Goal: Task Accomplishment & Management: Complete application form

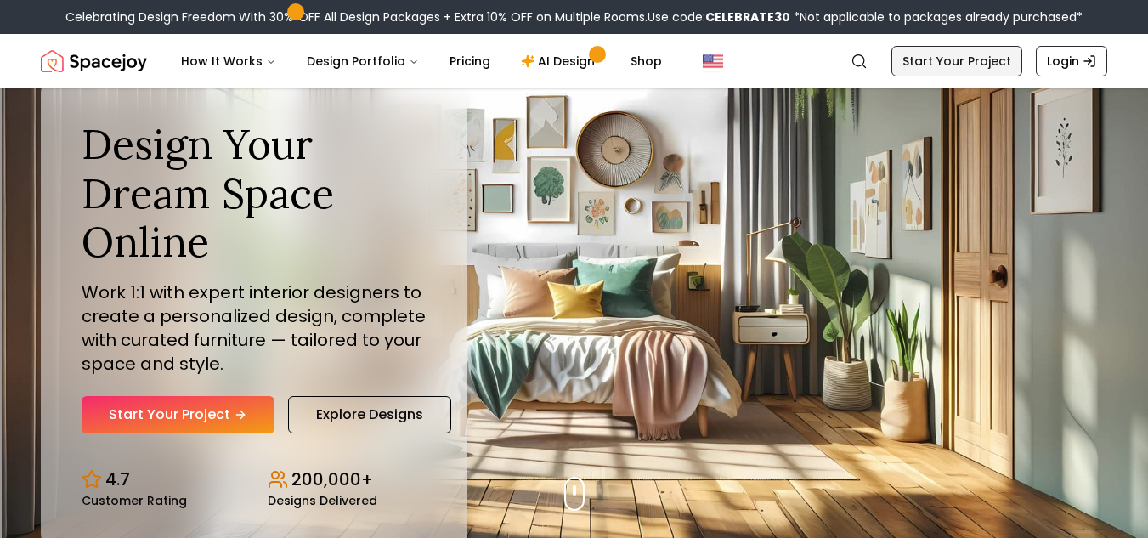
click at [976, 63] on link "Start Your Project" at bounding box center [956, 61] width 131 height 31
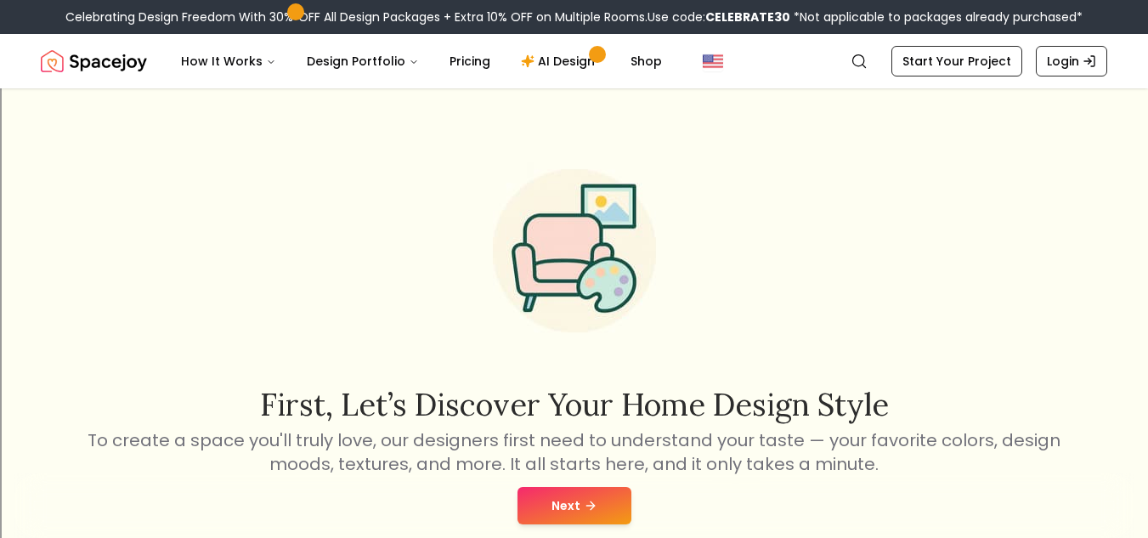
click at [603, 506] on button "Next" at bounding box center [574, 505] width 114 height 37
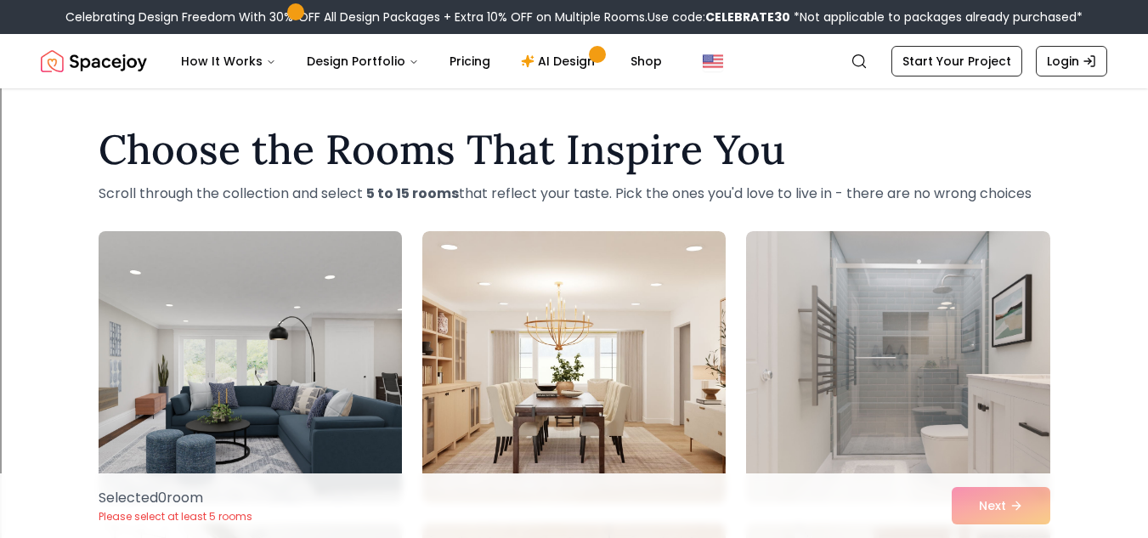
click at [336, 388] on img at bounding box center [250, 366] width 319 height 285
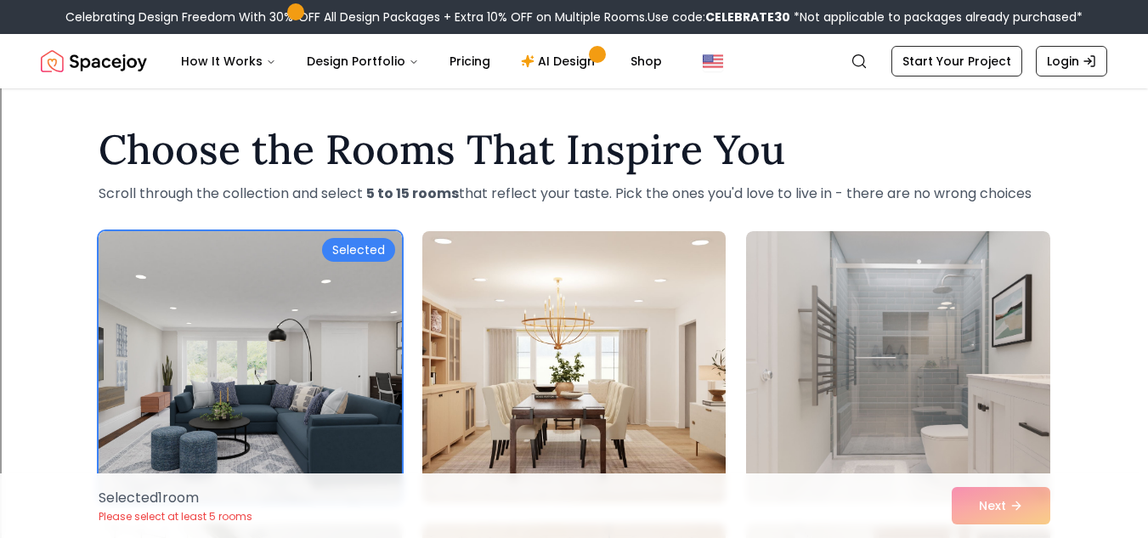
click at [596, 353] on img at bounding box center [574, 366] width 319 height 285
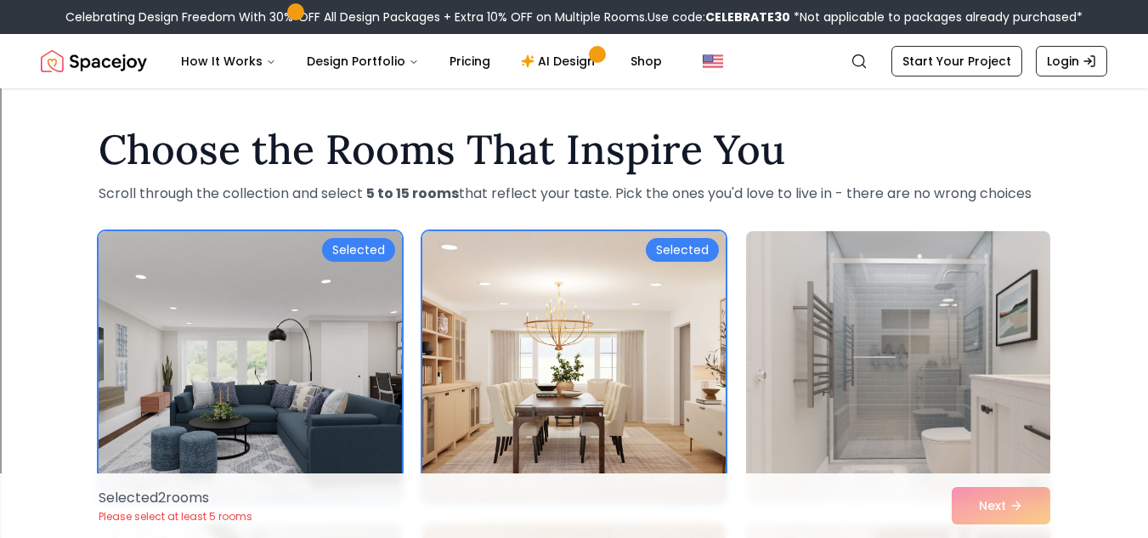
click at [867, 363] on img at bounding box center [897, 366] width 319 height 285
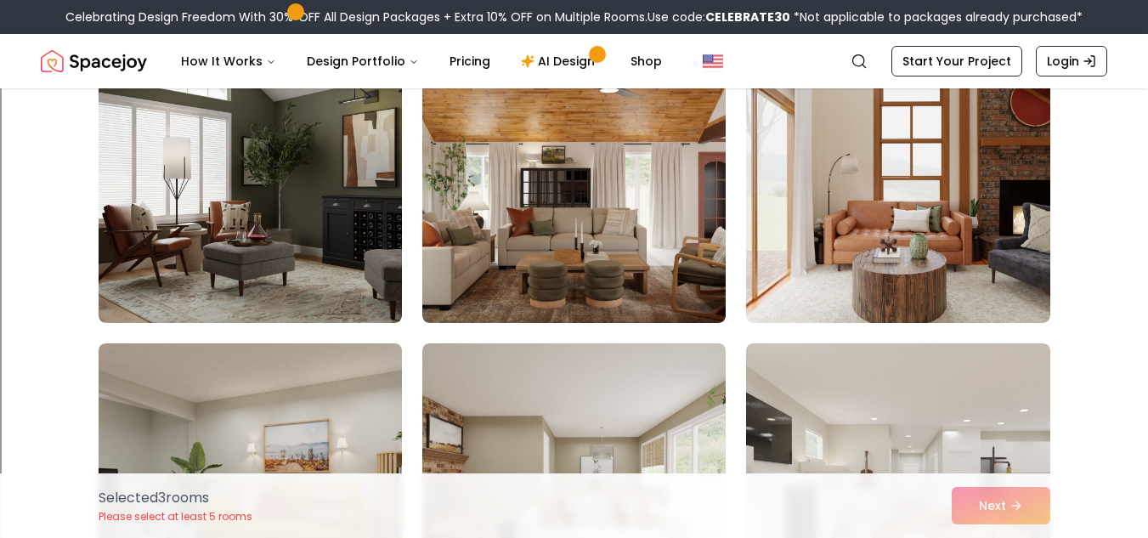
scroll to position [468, 0]
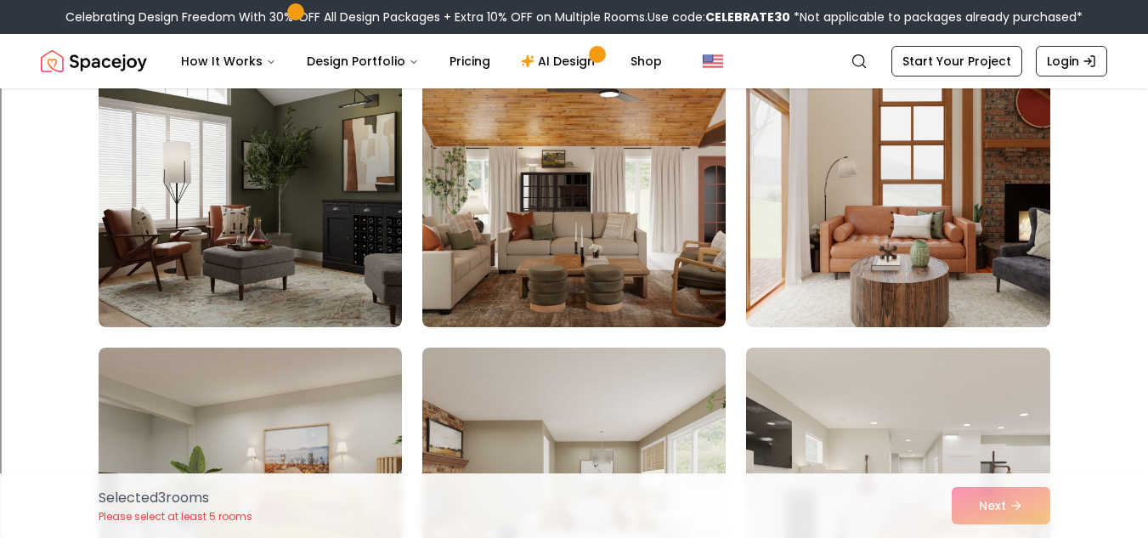
click at [875, 287] on img at bounding box center [897, 190] width 319 height 285
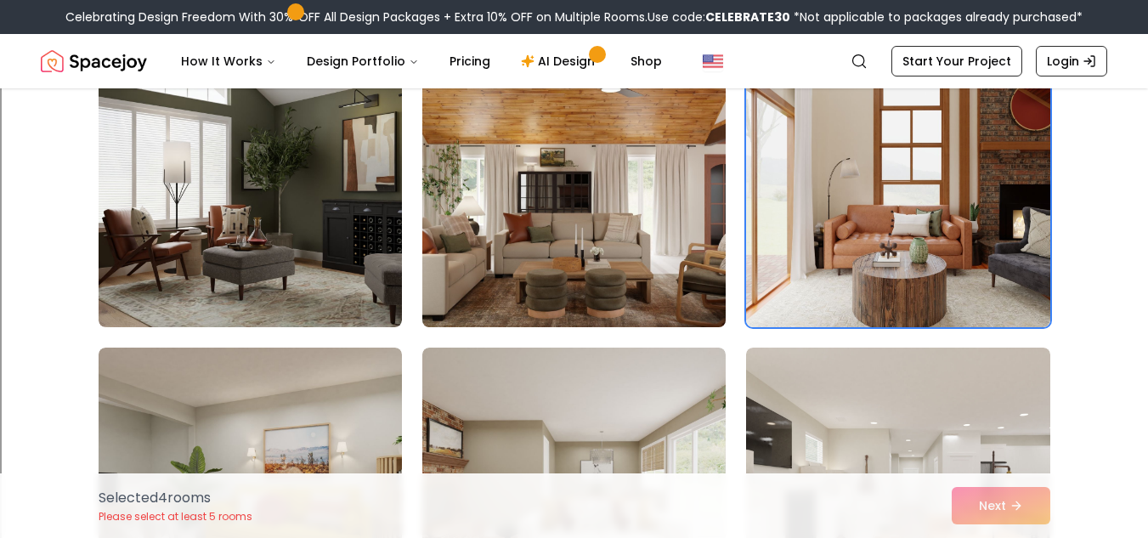
click at [585, 237] on img at bounding box center [574, 190] width 319 height 285
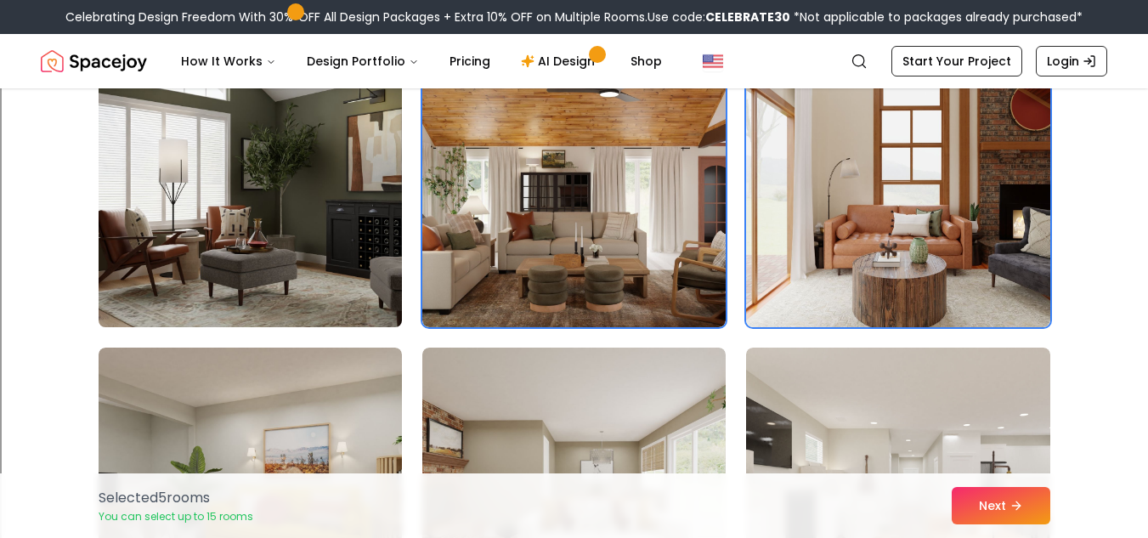
click at [274, 165] on img at bounding box center [250, 190] width 319 height 285
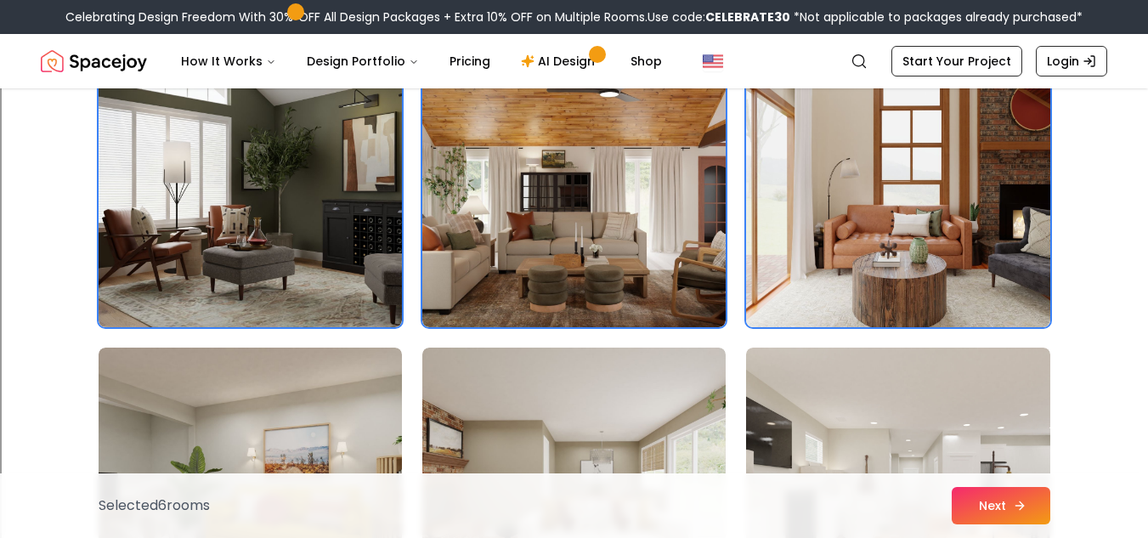
click at [1028, 498] on button "Next" at bounding box center [1001, 505] width 99 height 37
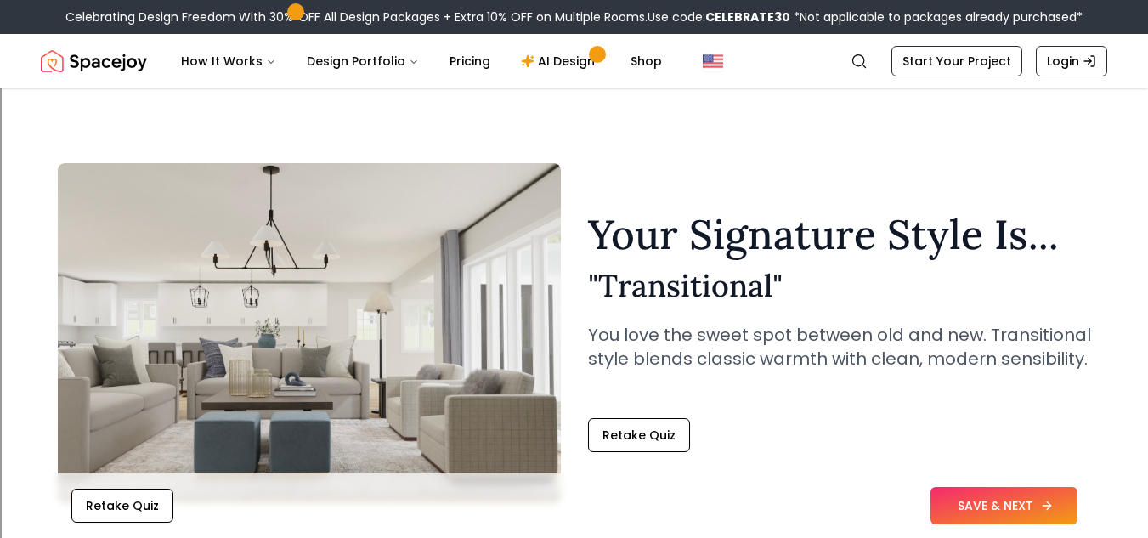
click at [979, 508] on button "SAVE & NEXT" at bounding box center [1003, 505] width 147 height 37
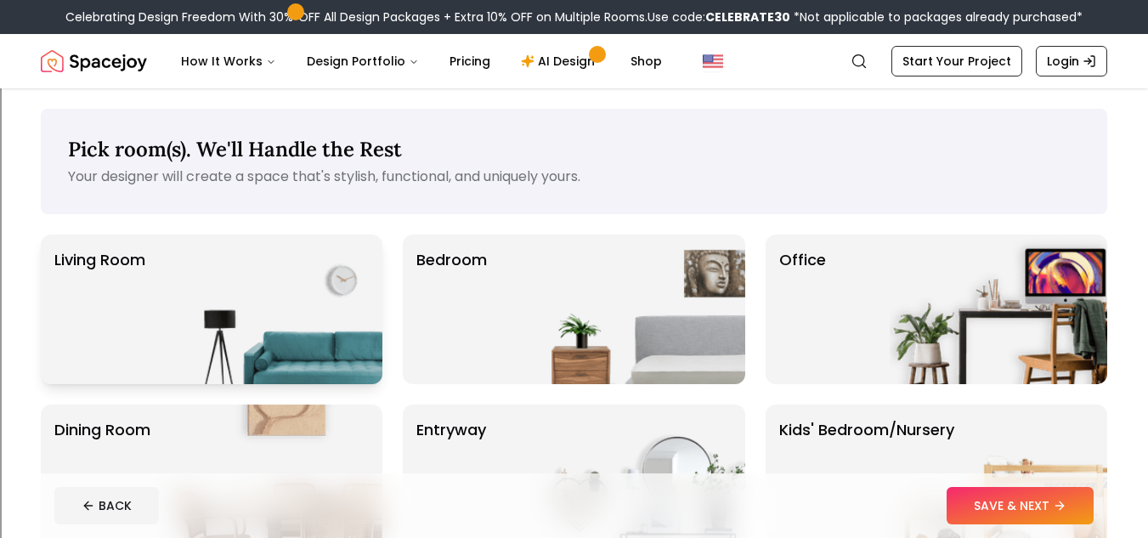
click at [256, 341] on img at bounding box center [273, 309] width 217 height 150
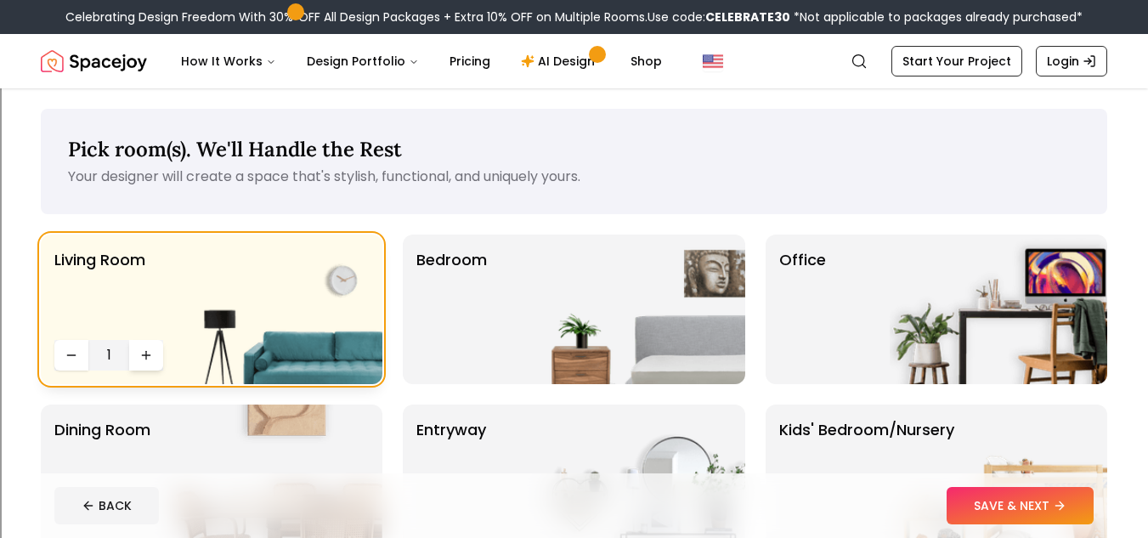
click at [146, 354] on icon "Increase quantity" at bounding box center [146, 355] width 0 height 8
click at [623, 320] on img at bounding box center [636, 309] width 217 height 150
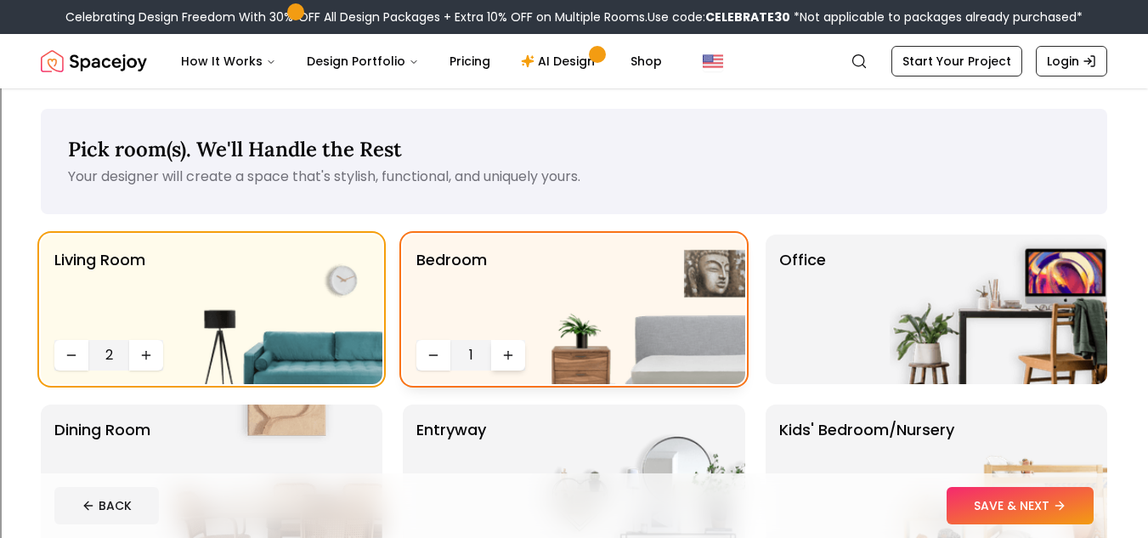
click at [521, 355] on button "Increase quantity" at bounding box center [508, 355] width 34 height 31
click at [954, 291] on img at bounding box center [998, 309] width 217 height 150
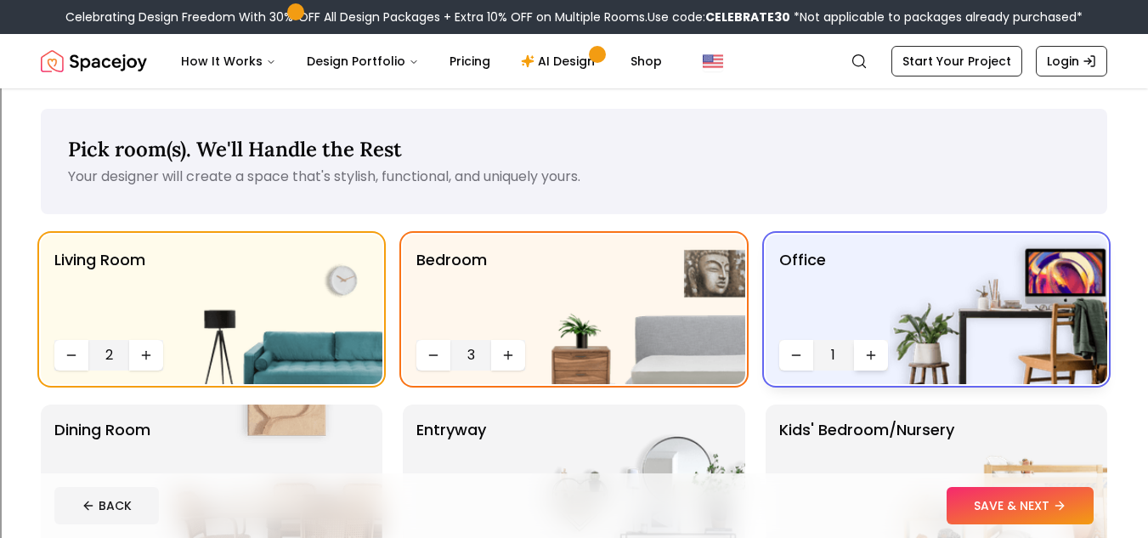
click at [878, 356] on button "Increase quantity" at bounding box center [871, 355] width 34 height 31
click at [789, 359] on icon "Decrease quantity" at bounding box center [796, 355] width 14 height 14
click at [790, 359] on icon "Decrease quantity" at bounding box center [796, 355] width 14 height 14
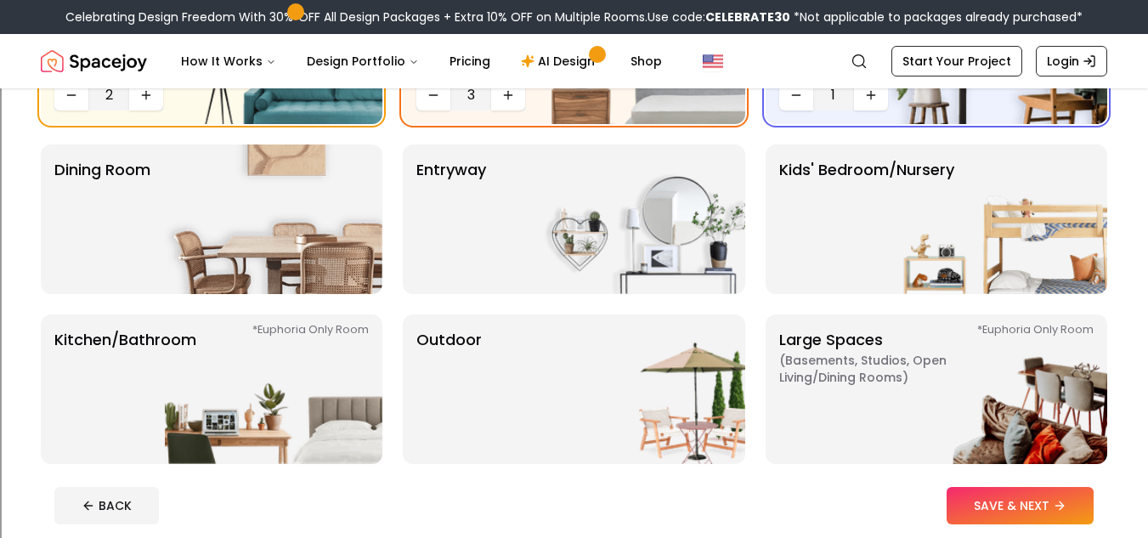
scroll to position [256, 0]
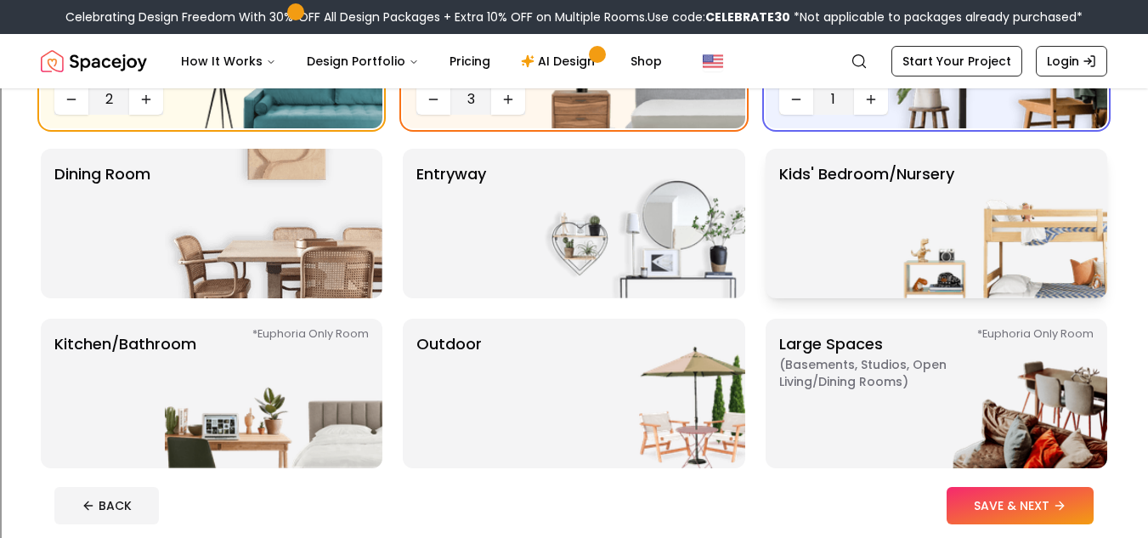
click at [1006, 237] on img at bounding box center [998, 224] width 217 height 150
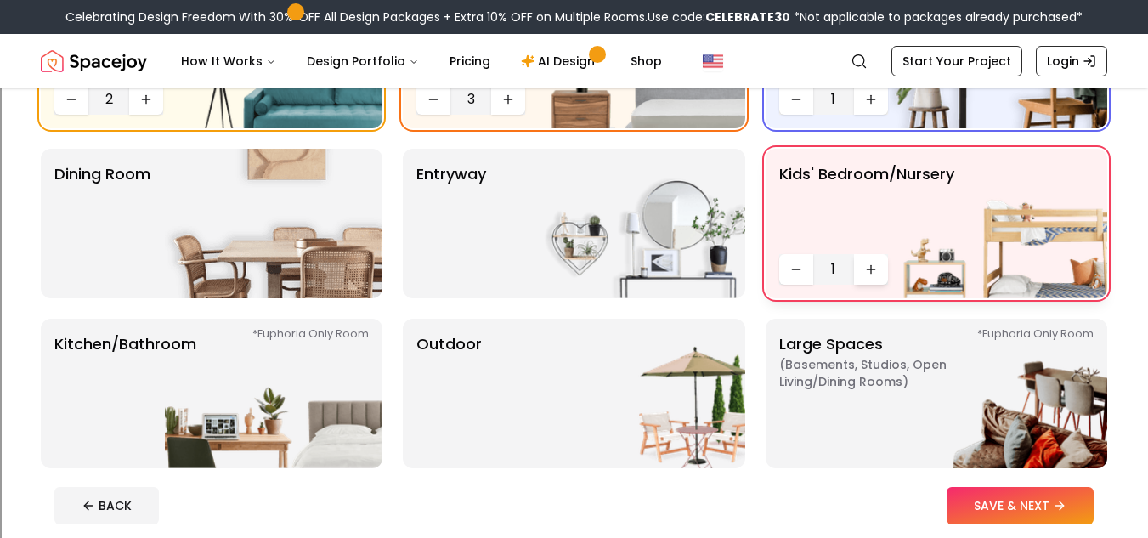
click at [880, 267] on button "Increase quantity" at bounding box center [871, 269] width 34 height 31
click at [602, 263] on img at bounding box center [636, 224] width 217 height 150
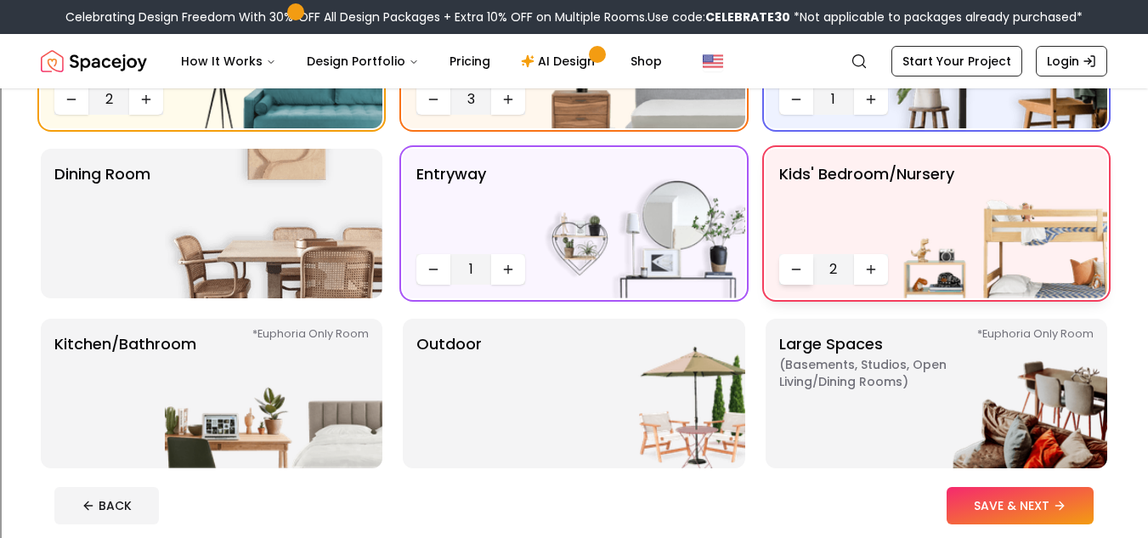
click at [783, 268] on button "Decrease quantity" at bounding box center [796, 269] width 34 height 31
click at [517, 263] on button "Increase quantity" at bounding box center [508, 269] width 34 height 31
click at [427, 274] on icon "Decrease quantity" at bounding box center [434, 270] width 14 height 14
click at [280, 260] on img at bounding box center [273, 224] width 217 height 150
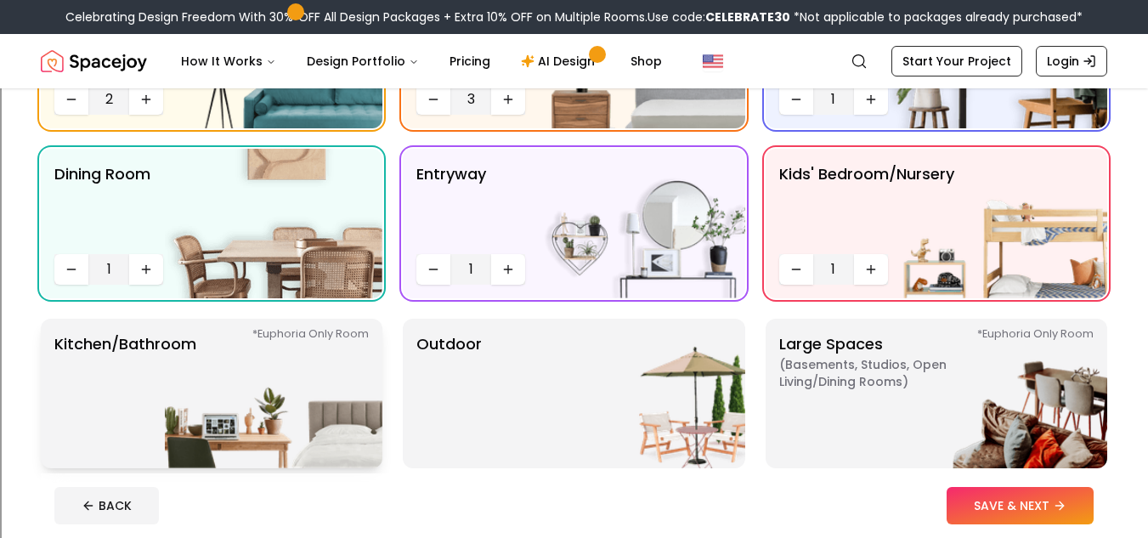
click at [280, 389] on img at bounding box center [273, 394] width 217 height 150
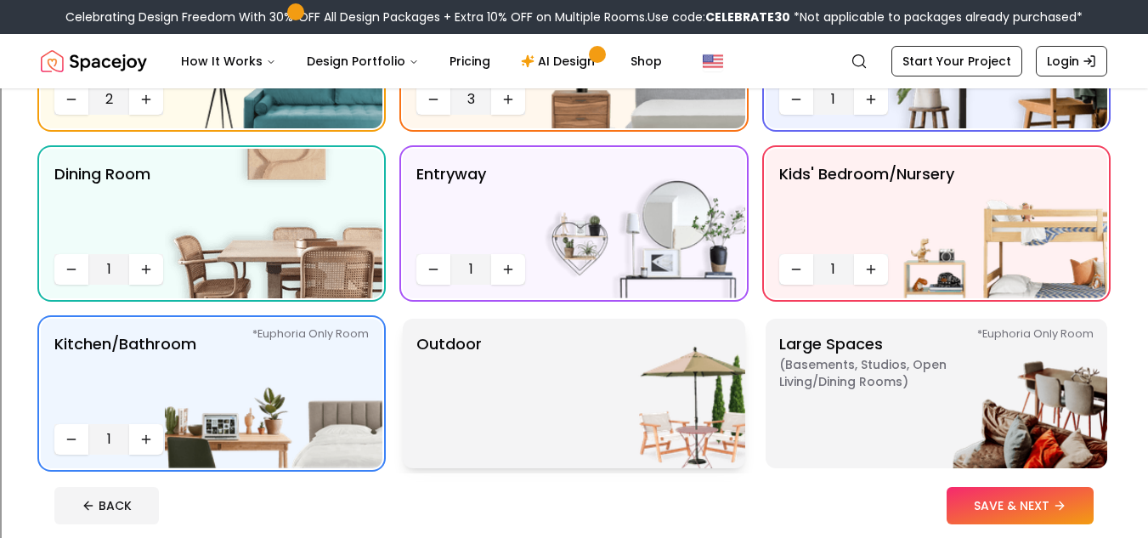
click at [500, 435] on div "Outdoor" at bounding box center [574, 394] width 342 height 150
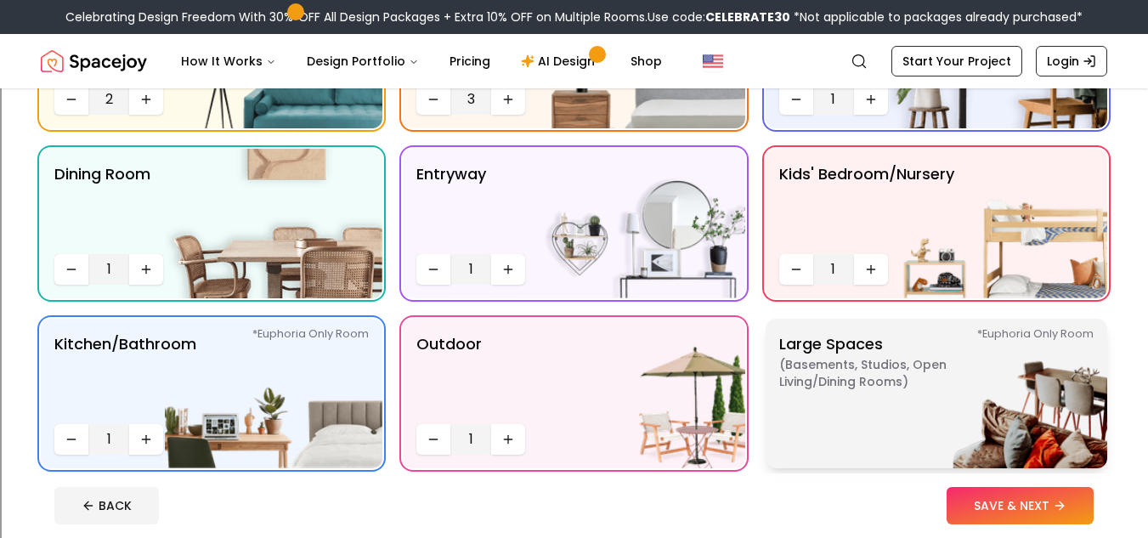
click at [912, 387] on img at bounding box center [998, 394] width 217 height 150
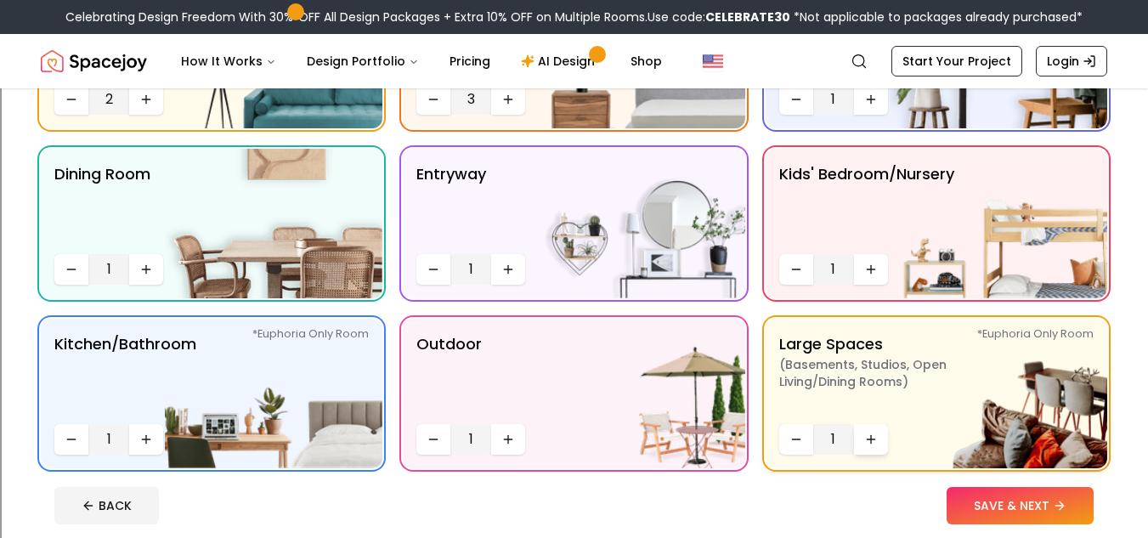
click at [859, 432] on button "Increase quantity" at bounding box center [871, 439] width 34 height 31
click at [801, 427] on button "Decrease quantity" at bounding box center [796, 439] width 34 height 31
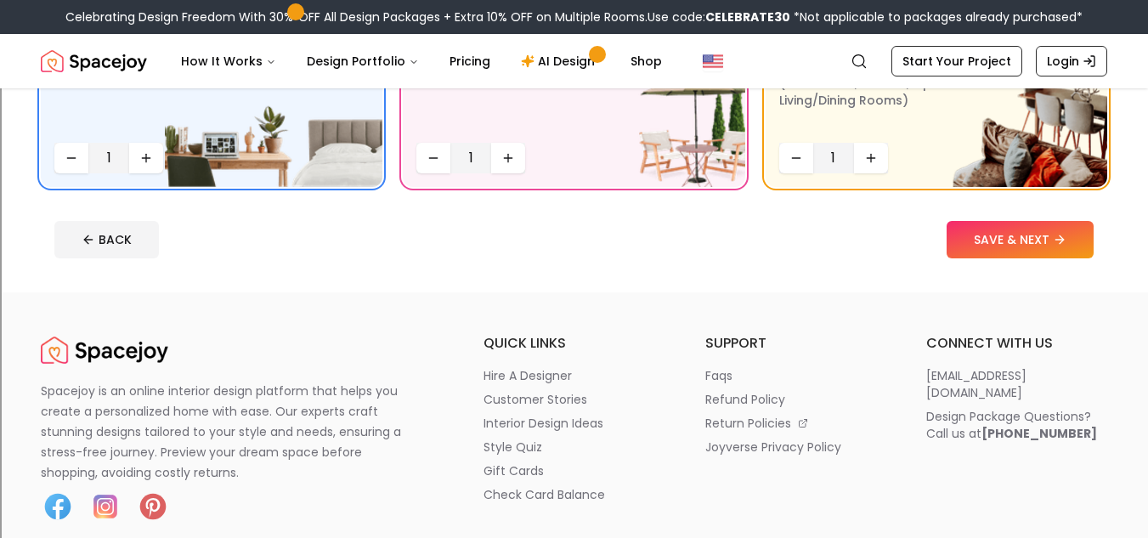
scroll to position [529, 0]
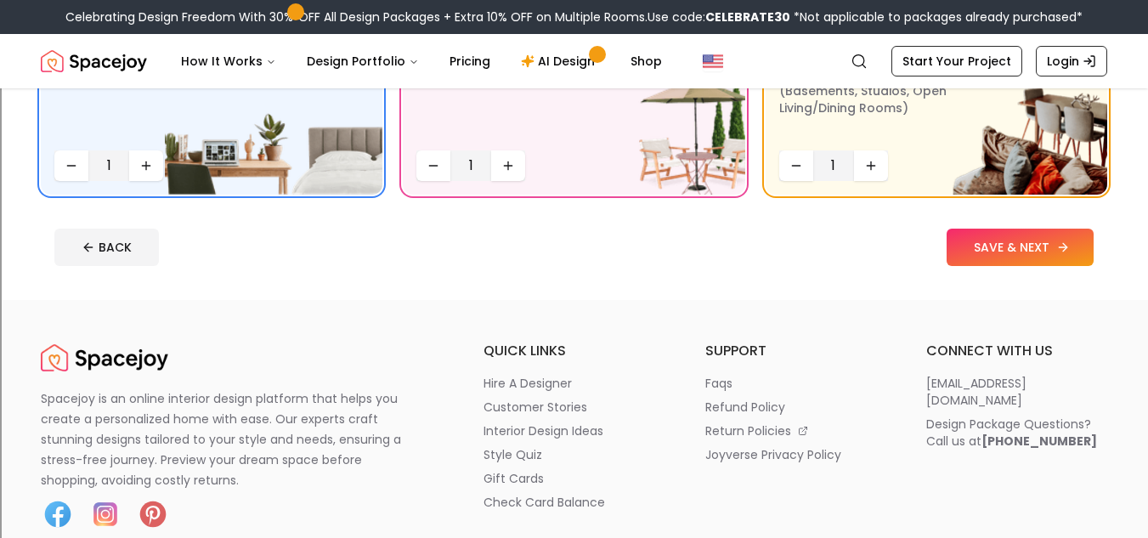
click at [1042, 246] on button "SAVE & NEXT" at bounding box center [1019, 247] width 147 height 37
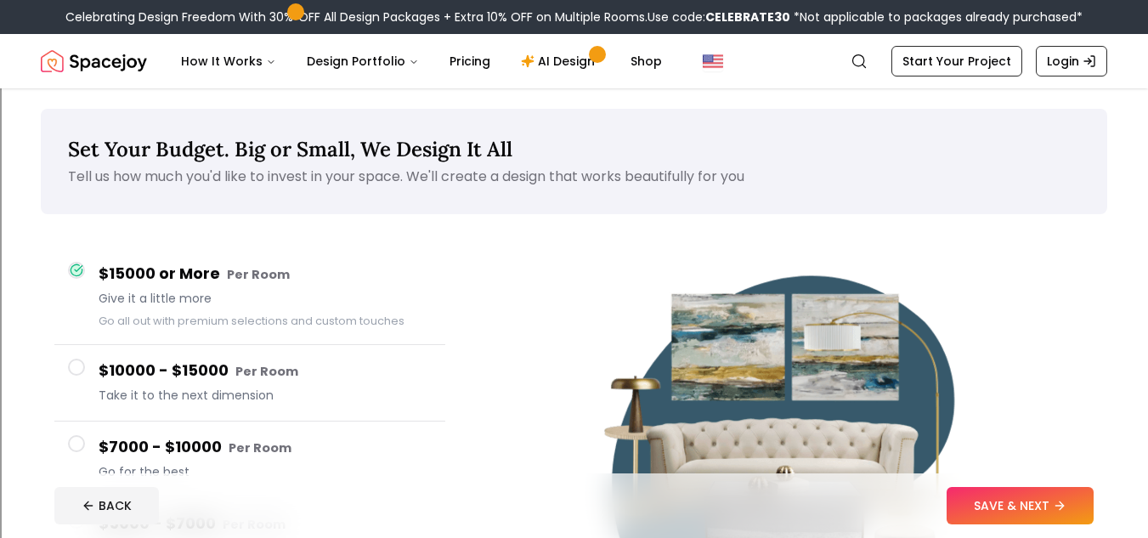
click at [77, 359] on span at bounding box center [76, 367] width 17 height 17
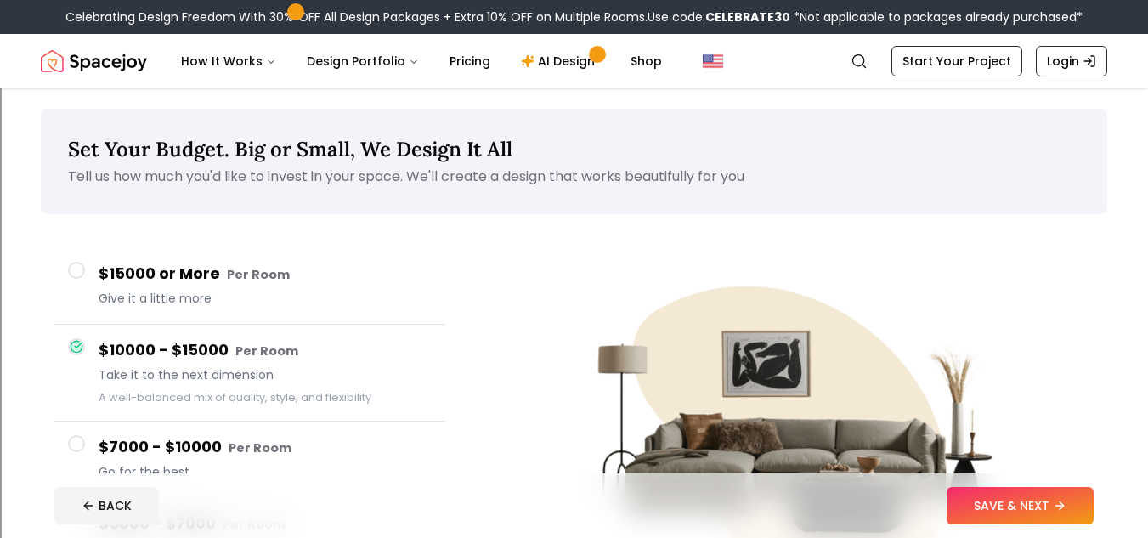
click at [82, 265] on span at bounding box center [76, 270] width 17 height 17
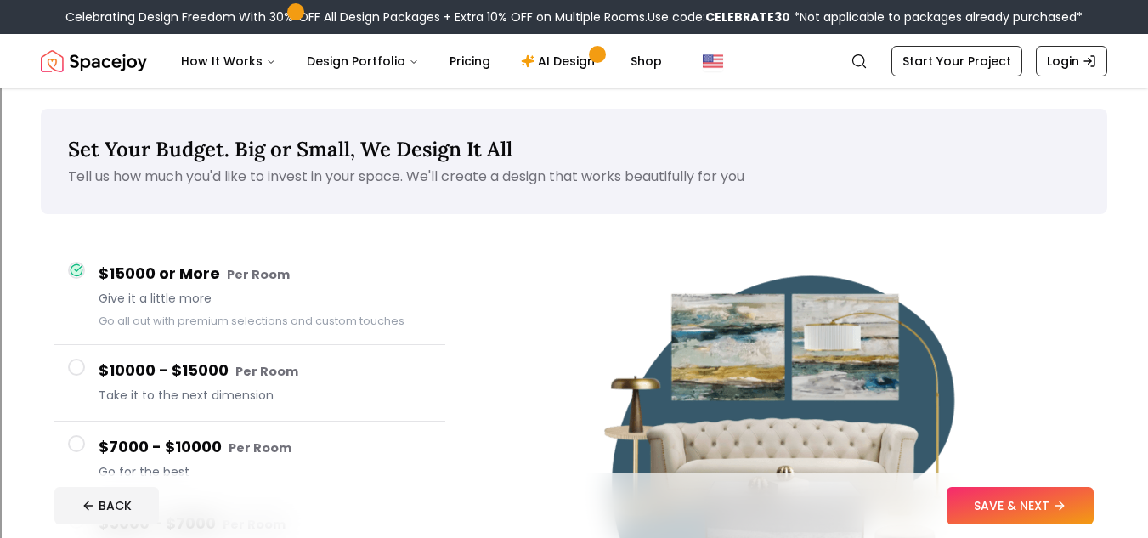
click at [84, 367] on span at bounding box center [76, 367] width 17 height 17
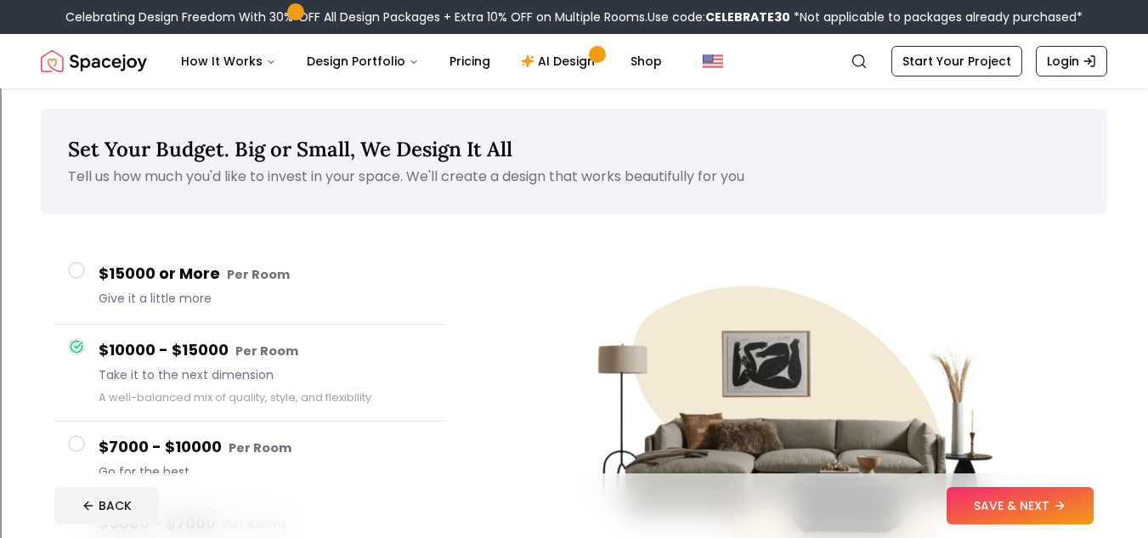
click at [74, 444] on span at bounding box center [76, 443] width 17 height 17
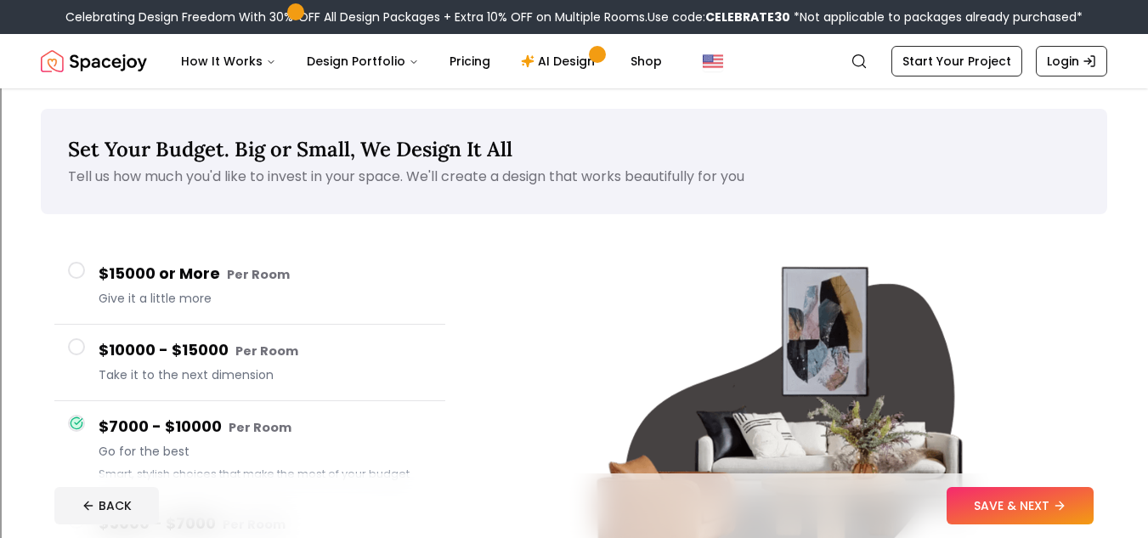
click at [71, 434] on button "$7000 - $10000 Per Room Go for the best Smart, stylish choices that make the mo…" at bounding box center [249, 449] width 391 height 97
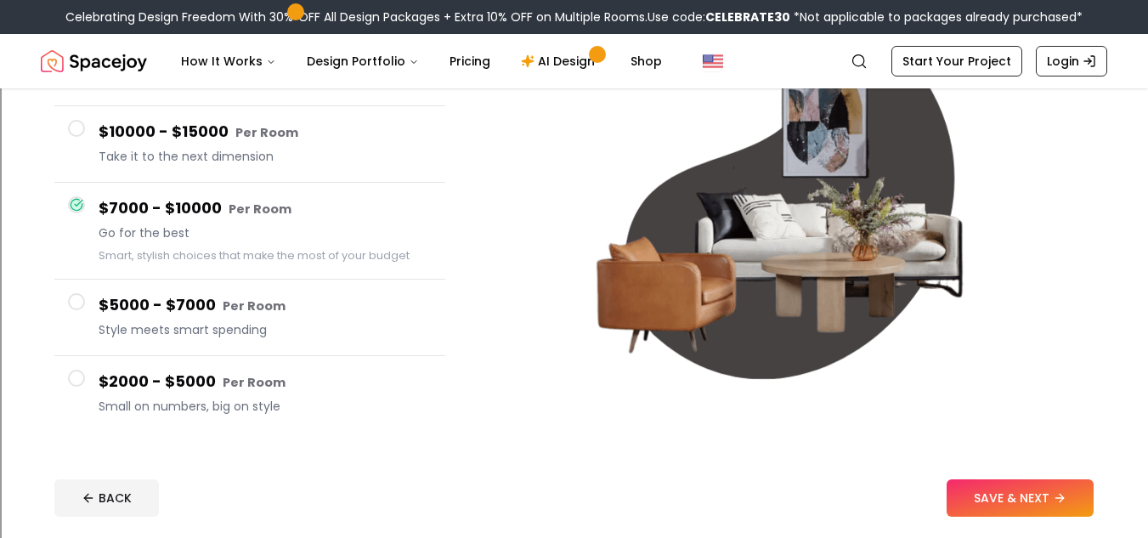
scroll to position [215, 0]
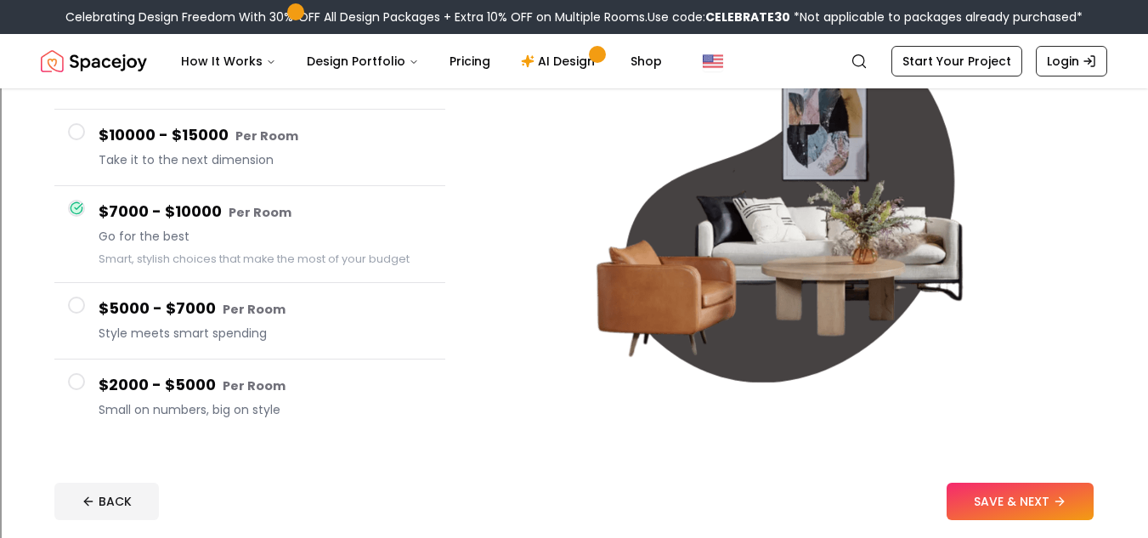
click at [76, 377] on span at bounding box center [76, 381] width 17 height 17
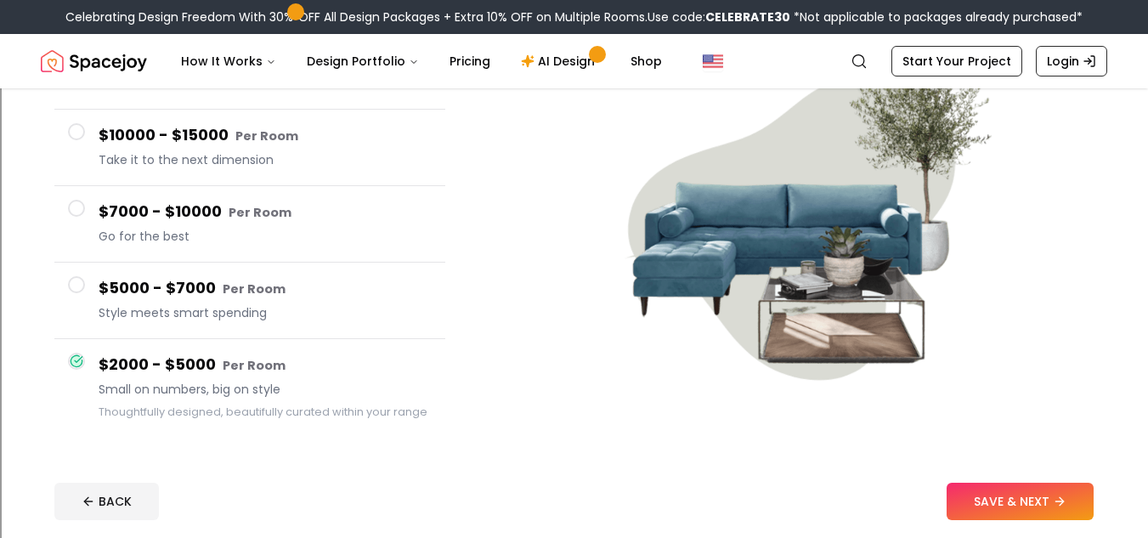
click at [80, 206] on span at bounding box center [76, 208] width 17 height 17
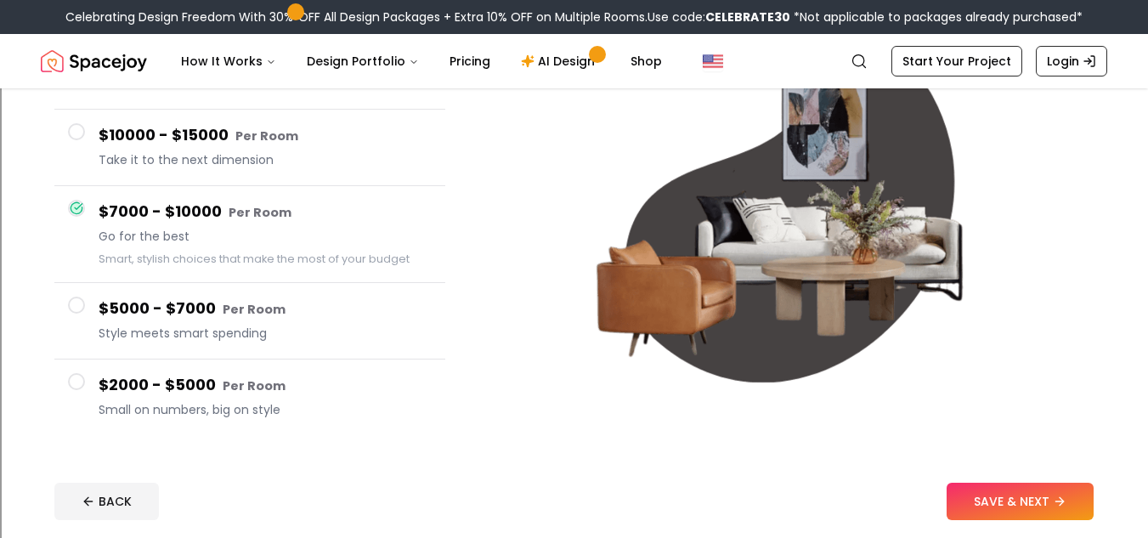
click at [72, 313] on span at bounding box center [76, 305] width 17 height 17
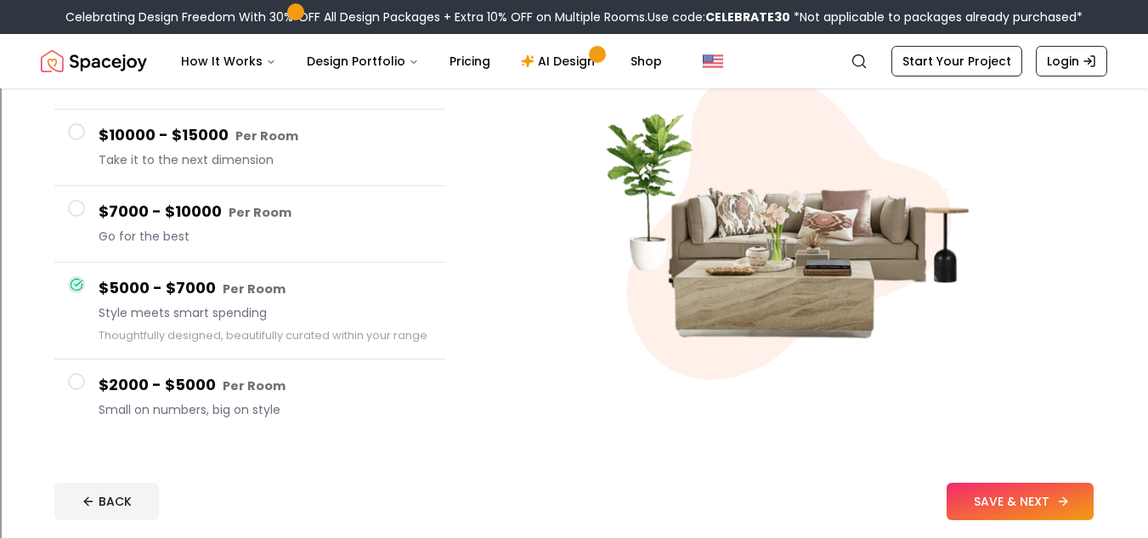
click at [1039, 503] on button "SAVE & NEXT" at bounding box center [1019, 501] width 147 height 37
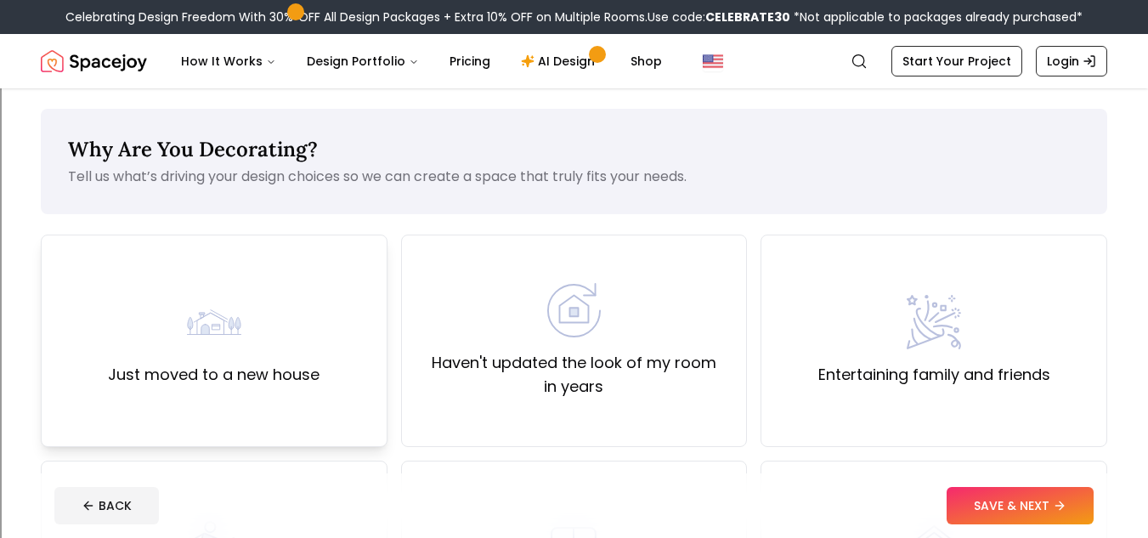
click at [343, 415] on div "Just moved to a new house" at bounding box center [214, 340] width 347 height 212
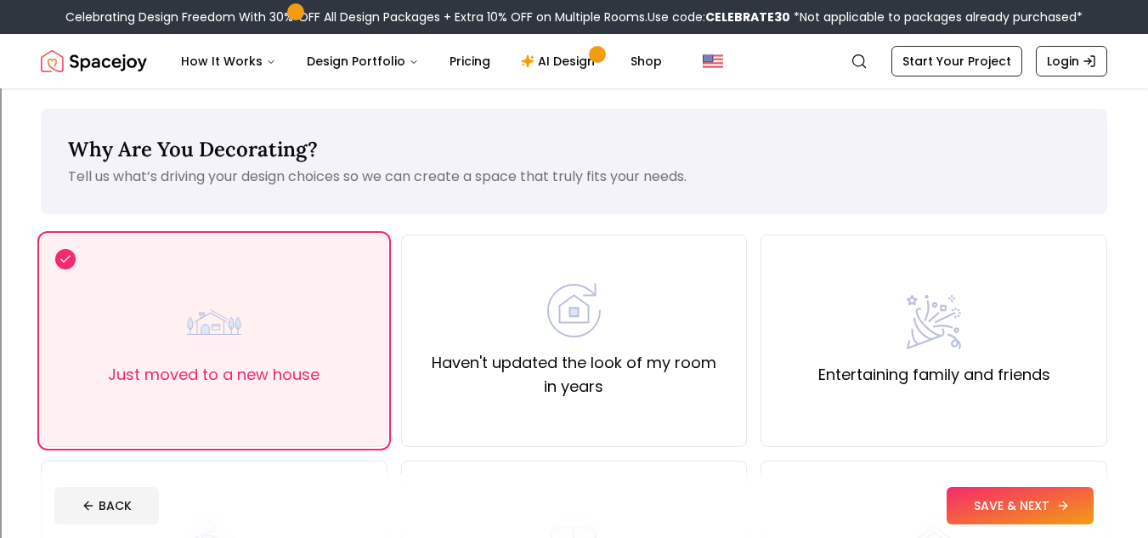
click at [1059, 499] on icon at bounding box center [1063, 506] width 14 height 14
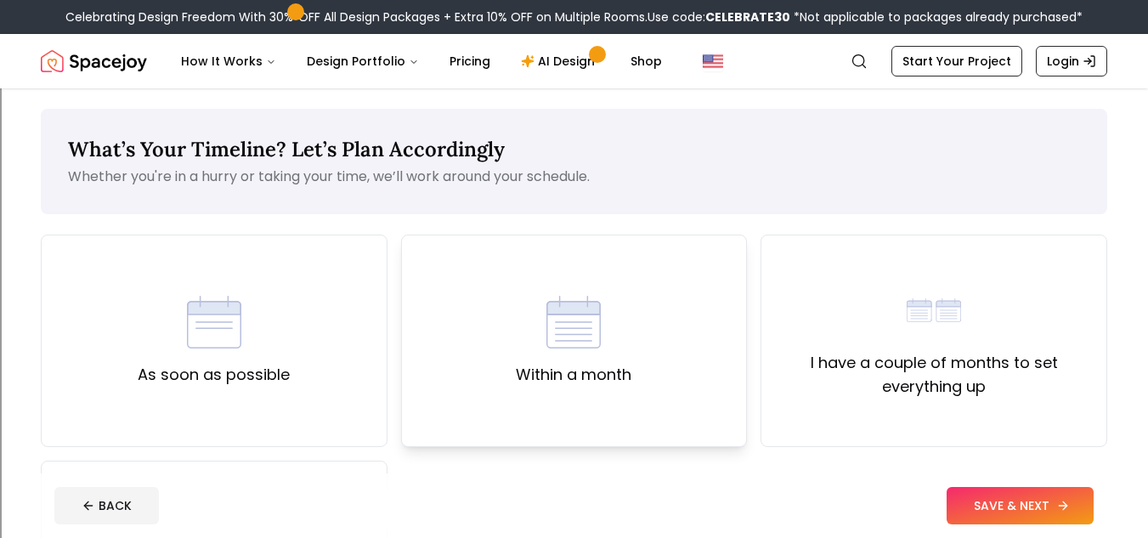
click at [520, 425] on div "Within a month" at bounding box center [574, 340] width 347 height 212
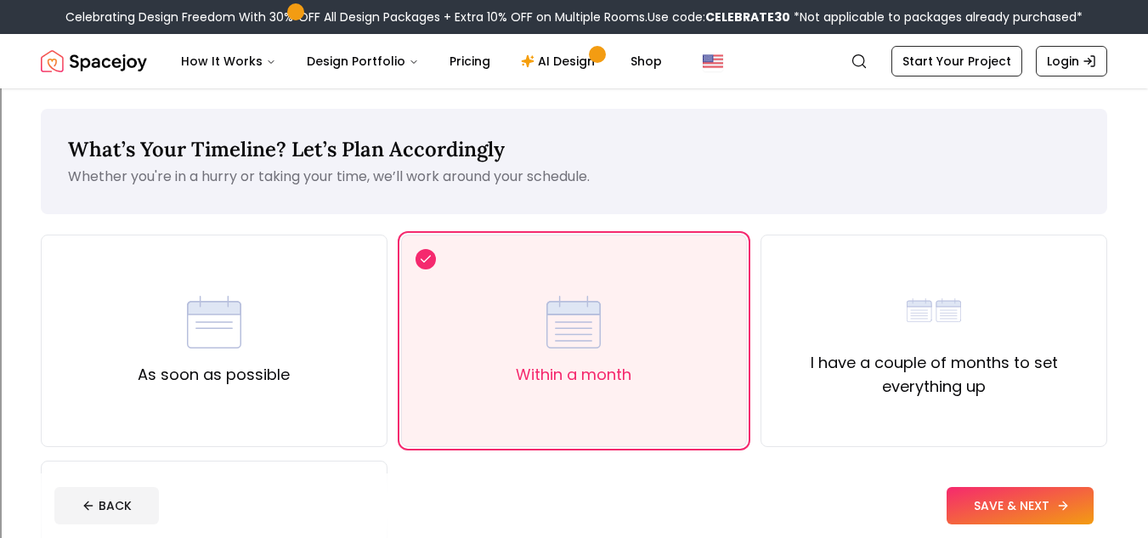
click at [1031, 504] on button "SAVE & NEXT" at bounding box center [1019, 505] width 147 height 37
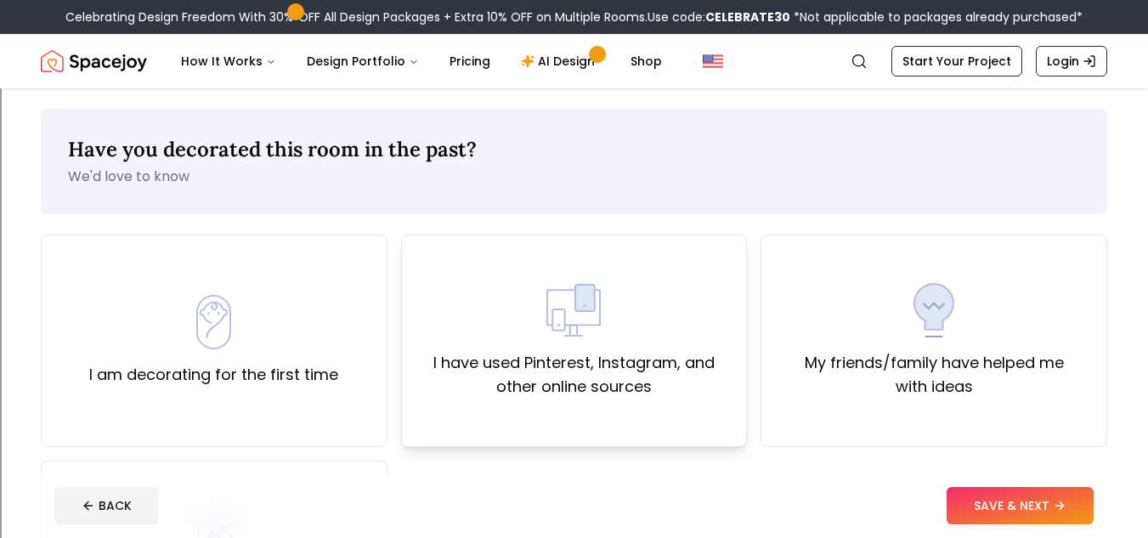
click at [709, 427] on div "I have used Pinterest, Instagram, and other online sources" at bounding box center [574, 340] width 347 height 212
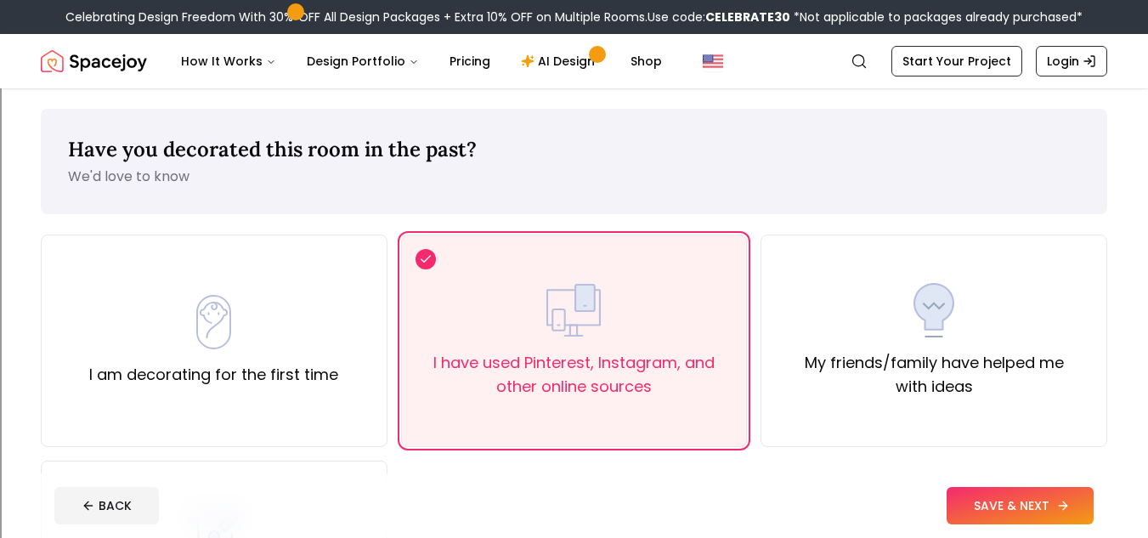
click at [1023, 496] on button "SAVE & NEXT" at bounding box center [1019, 505] width 147 height 37
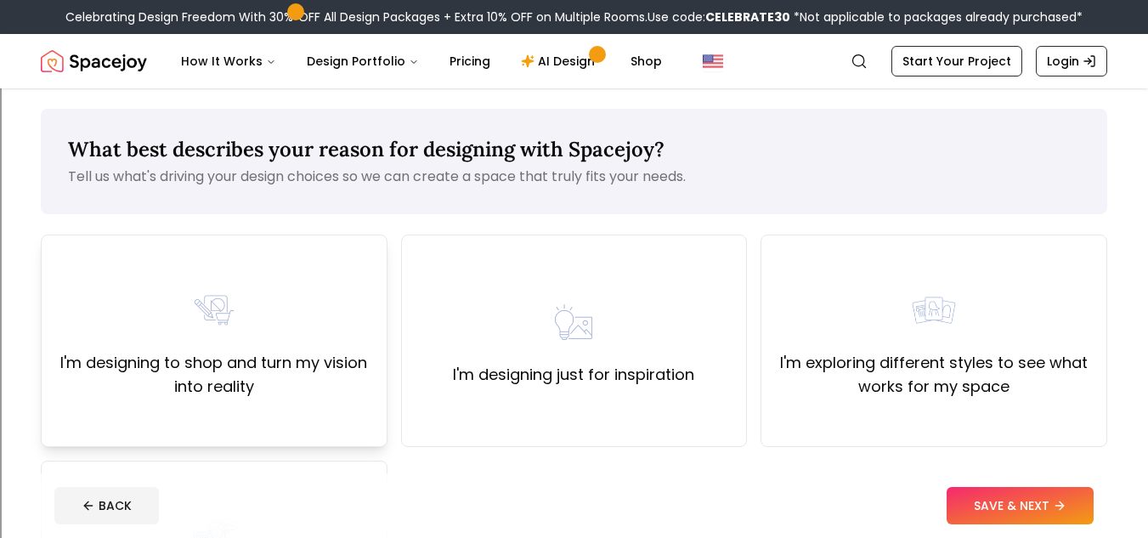
click at [307, 439] on div "I'm designing to shop and turn my vision into reality" at bounding box center [214, 340] width 347 height 212
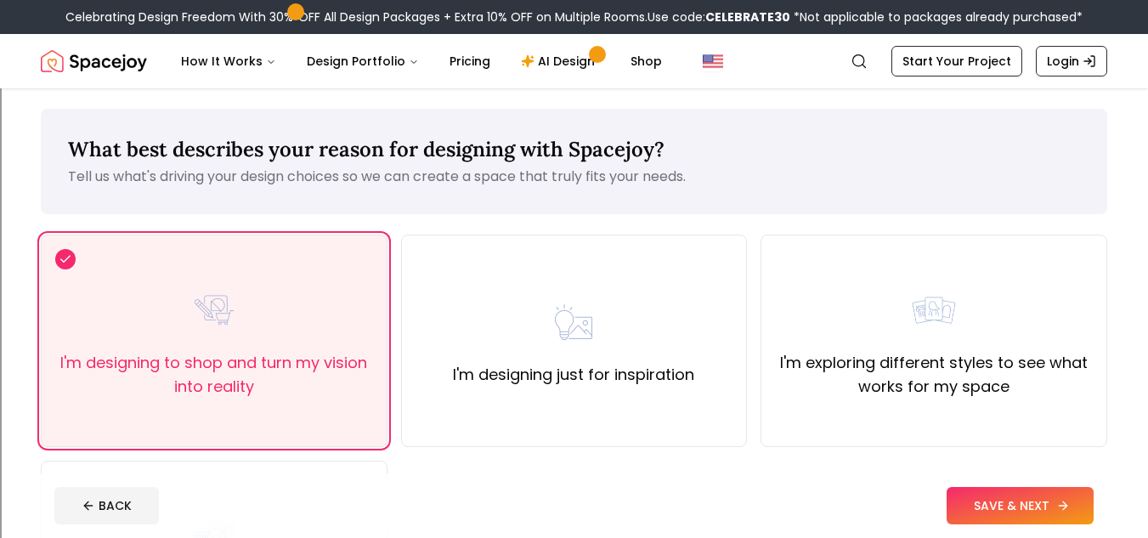
click at [1068, 506] on icon at bounding box center [1063, 506] width 14 height 14
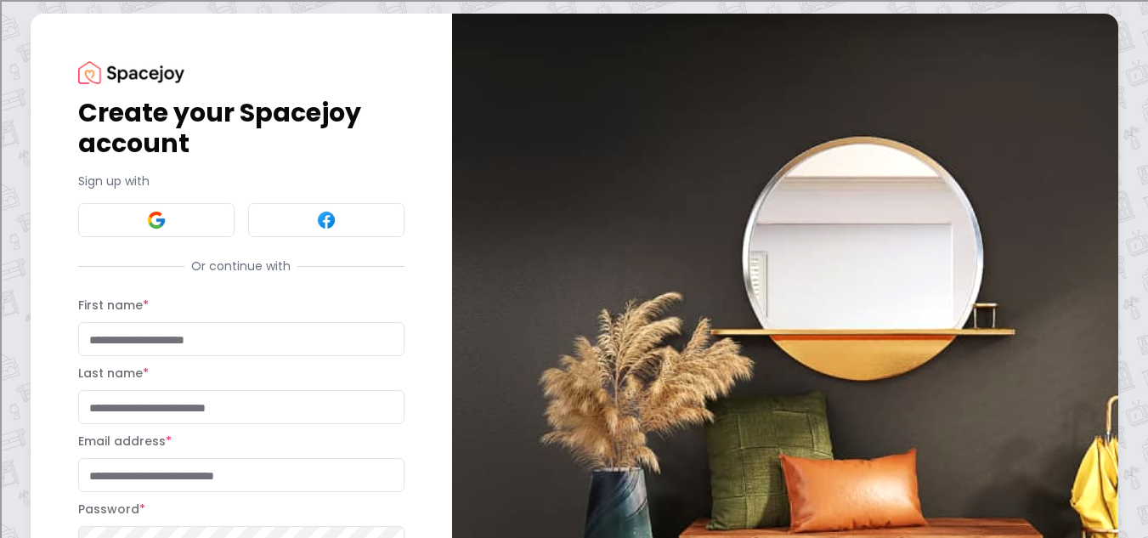
scroll to position [211, 0]
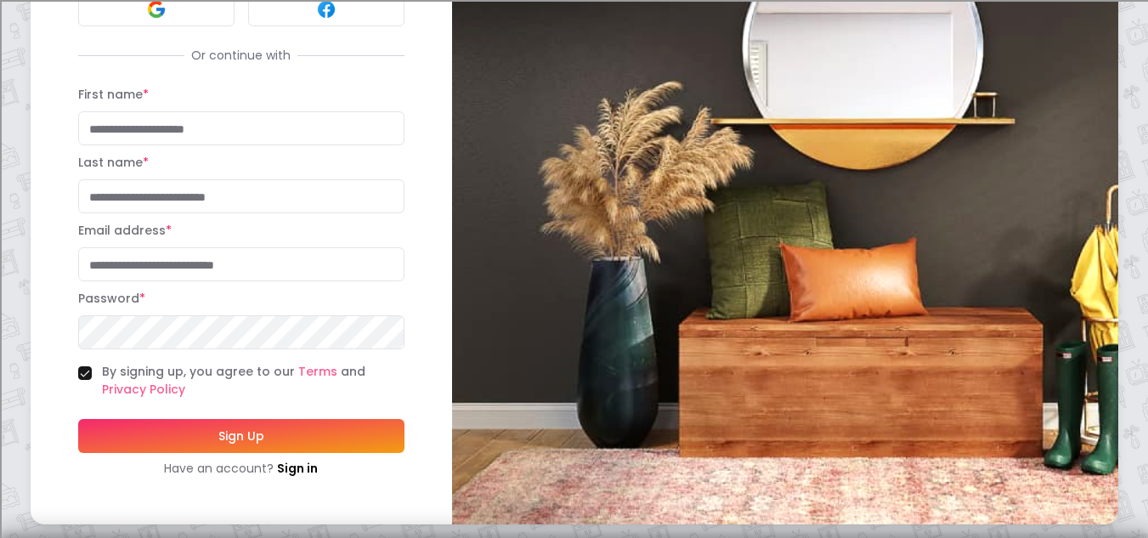
click at [87, 370] on button "By signing up, you agree to our Terms and Privacy Policy" at bounding box center [85, 373] width 14 height 14
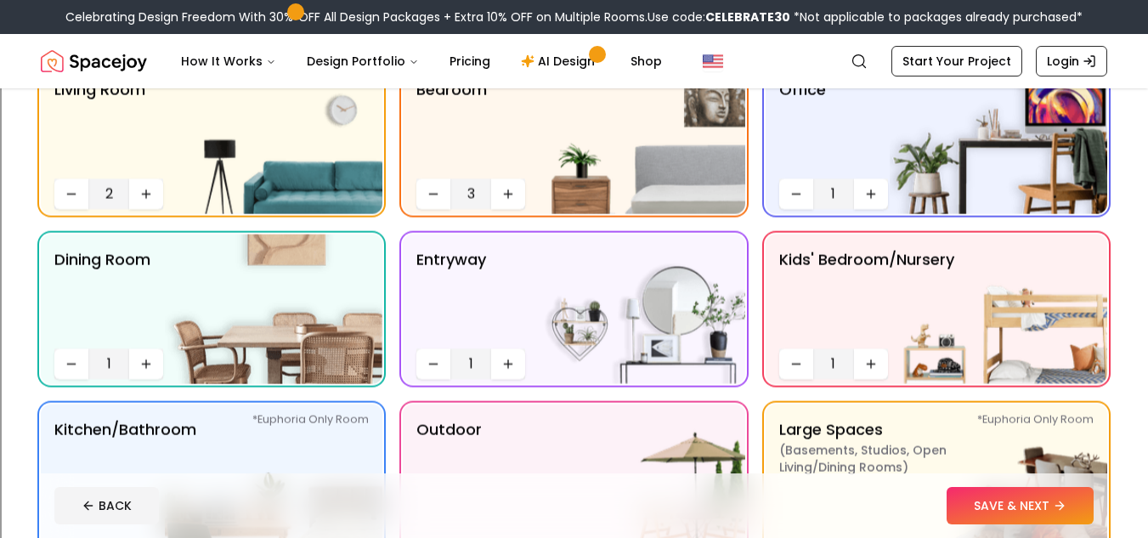
scroll to position [215, 0]
